Goal: Complete application form

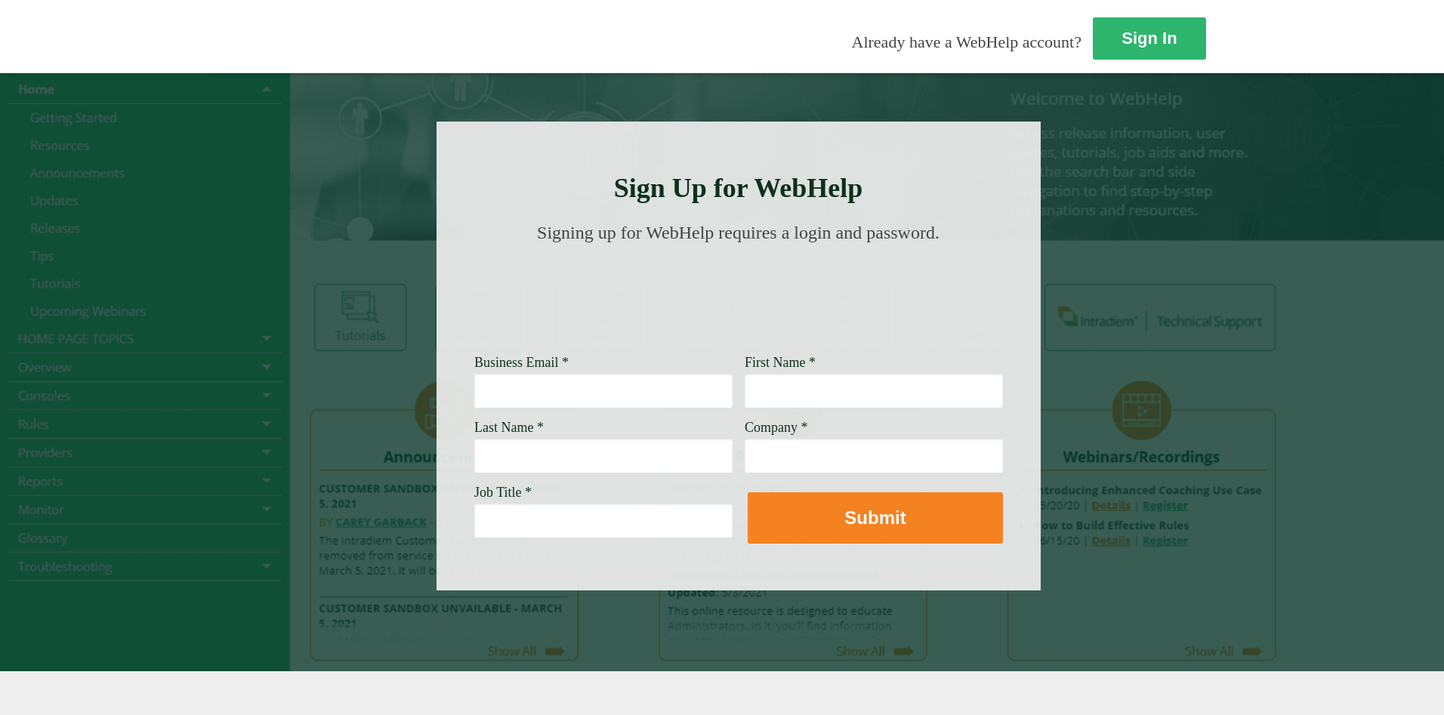
click at [474, 395] on input "Business Email *" at bounding box center [603, 390] width 258 height 35
drag, startPoint x: 438, startPoint y: 382, endPoint x: 442, endPoint y: 395, distance: 13.4
click at [474, 382] on input "[PERSON_NAME][DOMAIN_NAME]@wellsfargo." at bounding box center [603, 390] width 258 height 35
type input "[PERSON_NAME][DOMAIN_NAME][EMAIL_ADDRESS][DOMAIN_NAME]"
click at [744, 387] on input "First Name *" at bounding box center [873, 390] width 258 height 35
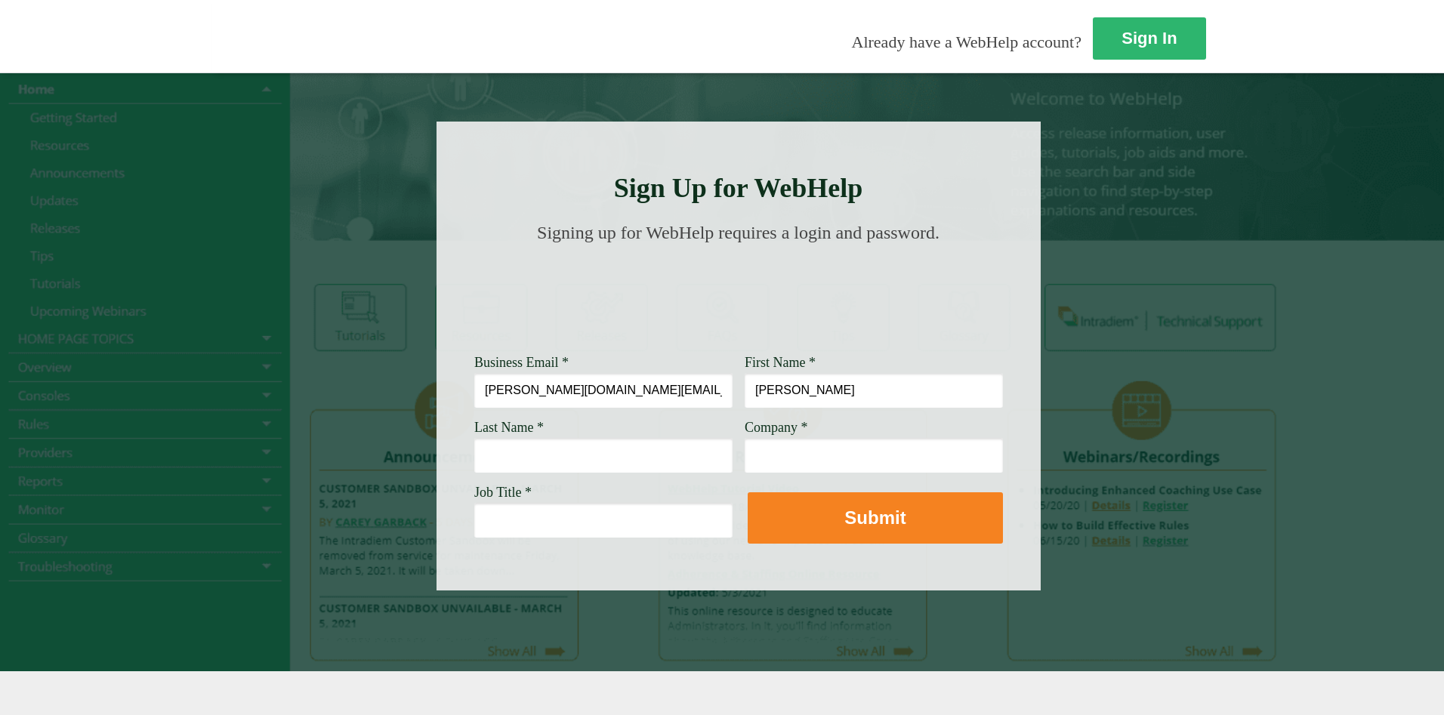
type input "[PERSON_NAME]"
click at [474, 455] on input "Last Name *" at bounding box center [603, 455] width 258 height 35
type input "Green"
click at [744, 450] on input "Company *" at bounding box center [873, 455] width 258 height 35
type input "[PERSON_NAME] Fargo NA"
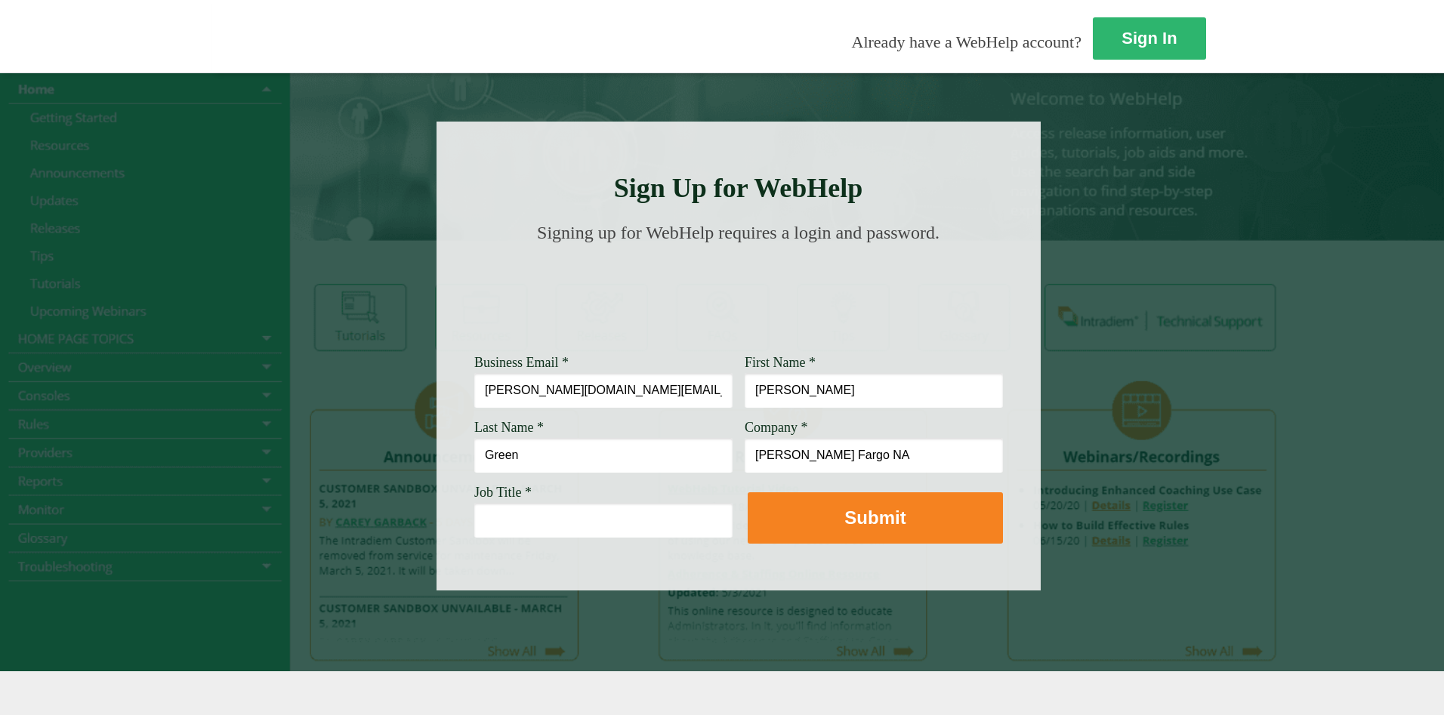
click at [474, 518] on input "Job Title *" at bounding box center [603, 520] width 258 height 35
click at [474, 511] on input "Job Title *" at bounding box center [603, 520] width 258 height 35
type input "Lead Customer Success Representative"
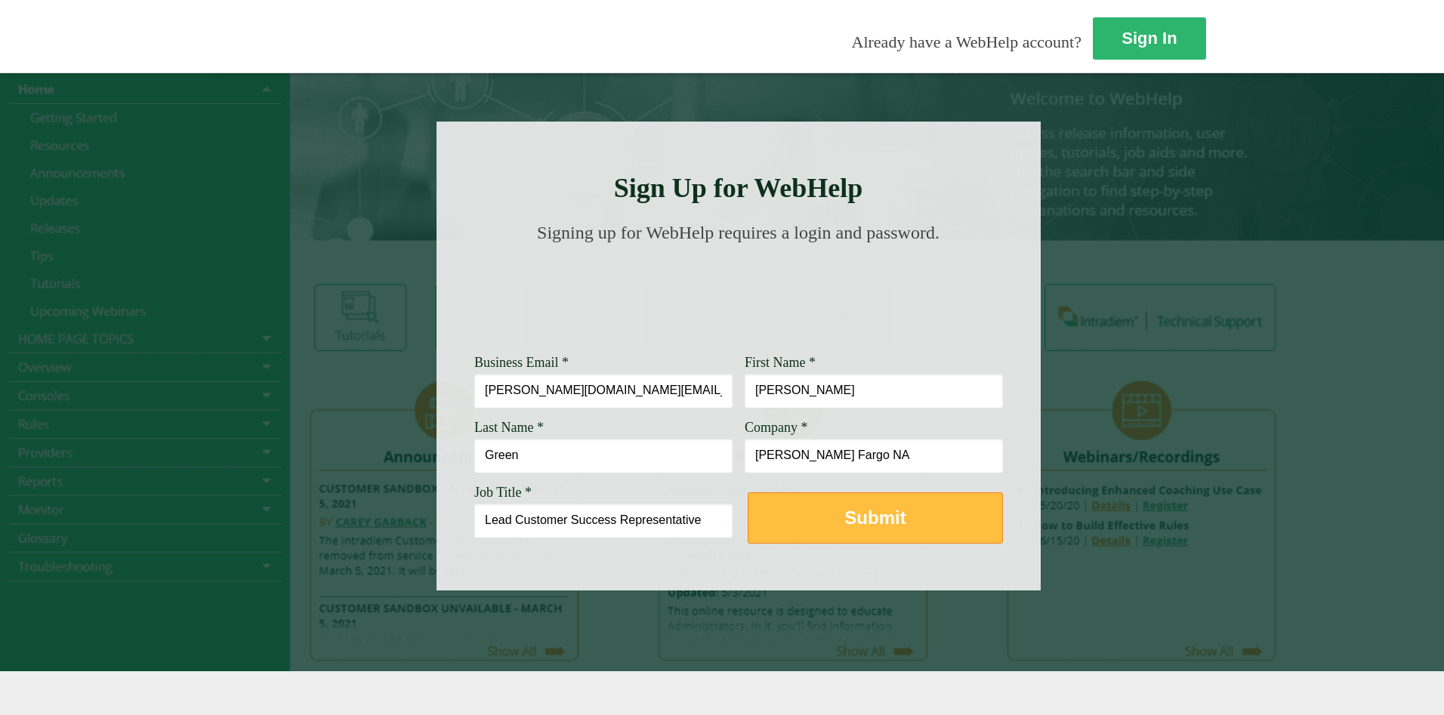
click at [844, 511] on strong "Submit" at bounding box center [874, 517] width 61 height 20
